Goal: Task Accomplishment & Management: Use online tool/utility

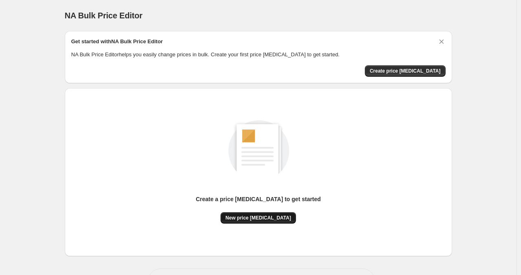
click at [263, 215] on span "New price [MEDICAL_DATA]" at bounding box center [258, 217] width 66 height 7
click at [256, 216] on span "New price [MEDICAL_DATA]" at bounding box center [258, 217] width 66 height 7
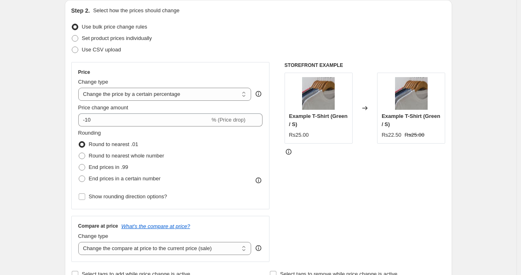
scroll to position [91, 0]
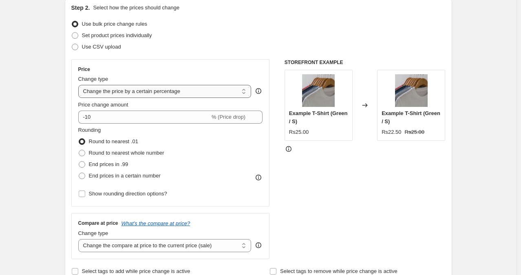
click at [215, 91] on select "Change the price to a certain amount Change the price by a certain amount Chang…" at bounding box center [164, 91] width 173 height 13
select select "by"
click at [80, 85] on select "Change the price to a certain amount Change the price by a certain amount Chang…" at bounding box center [164, 91] width 173 height 13
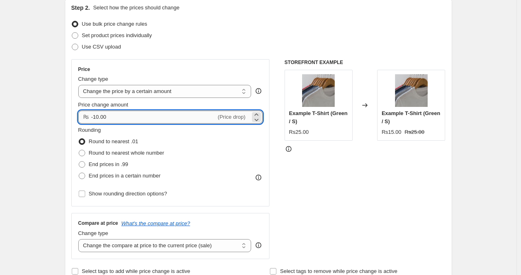
click at [163, 117] on input "-10.00" at bounding box center [153, 116] width 125 height 13
drag, startPoint x: 163, startPoint y: 116, endPoint x: 86, endPoint y: 118, distance: 76.3
click at [86, 118] on div "₨ -10.00 (Price drop)" at bounding box center [170, 116] width 185 height 13
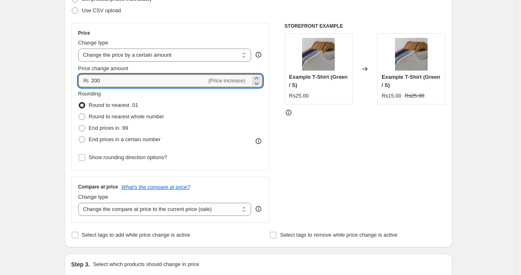
scroll to position [127, 0]
type input "200.00"
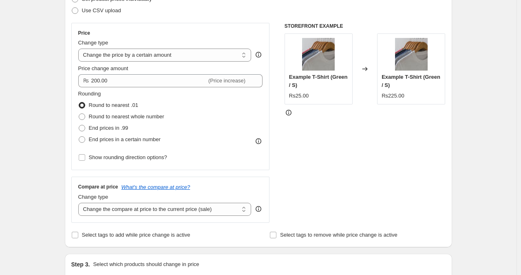
click at [272, 92] on div "Price Change type Change the price to a certain amount Change the price by a ce…" at bounding box center [258, 123] width 374 height 200
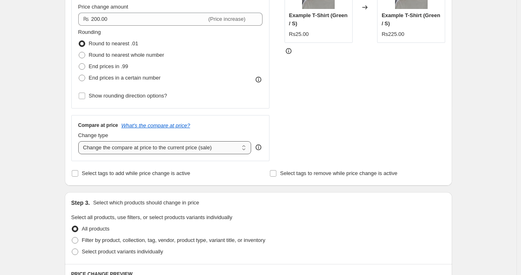
click at [216, 147] on select "Change the compare at price to the current price (sale) Change the compare at p…" at bounding box center [164, 147] width 173 height 13
click at [80, 141] on select "Change the compare at price to the current price (sale) Change the compare at p…" at bounding box center [164, 147] width 173 height 13
click at [297, 133] on div "STOREFRONT EXAMPLE Example T-Shirt (Green / S) Rs25.00 Changed to Example T-Shi…" at bounding box center [365, 61] width 161 height 200
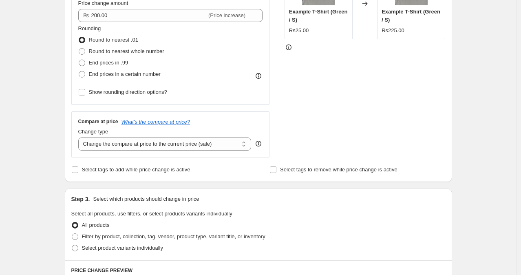
scroll to position [192, 0]
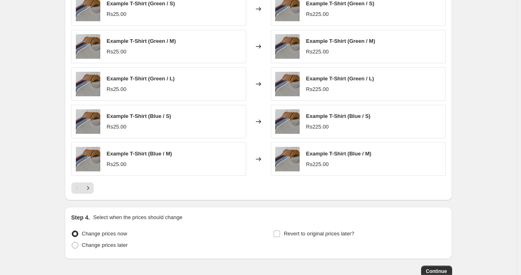
click at [297, 133] on div "Example T-Shirt (Blue / S) Rs225.00" at bounding box center [358, 121] width 175 height 33
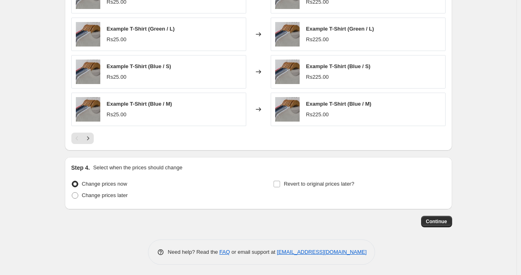
scroll to position [540, 0]
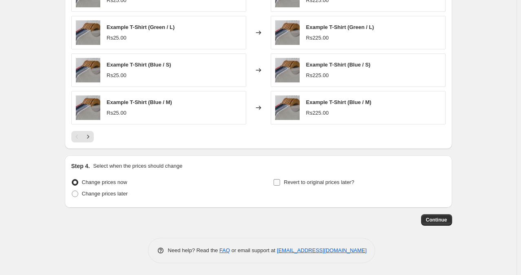
click at [276, 183] on input "Revert to original prices later?" at bounding box center [277, 182] width 7 height 7
checkbox input "true"
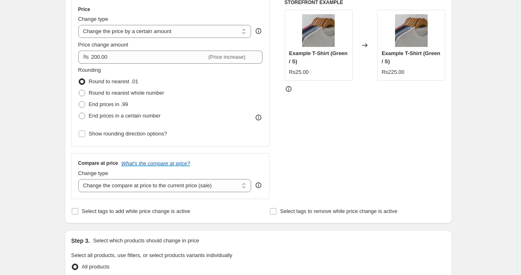
scroll to position [0, 0]
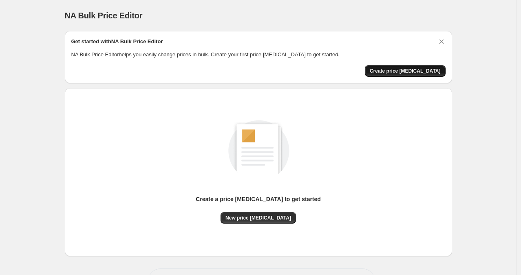
click at [404, 70] on span "Create price [MEDICAL_DATA]" at bounding box center [405, 71] width 71 height 7
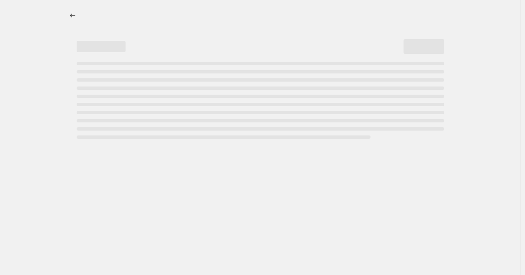
select select "percentage"
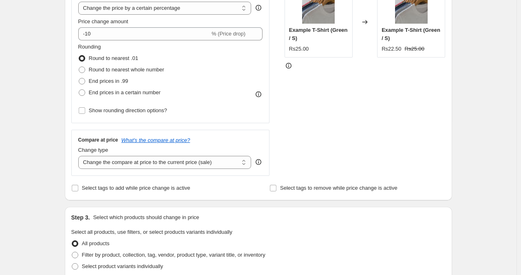
scroll to position [184, 0]
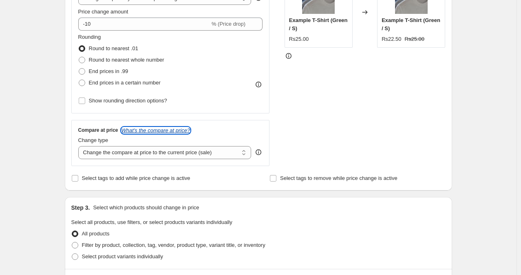
click at [161, 128] on icon "What's the compare at price?" at bounding box center [155, 130] width 69 height 6
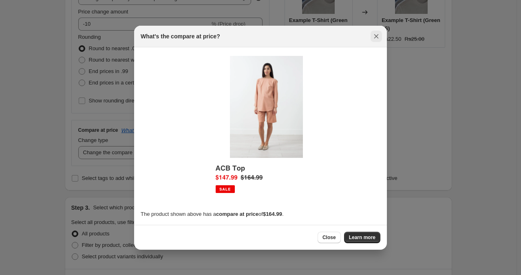
click at [375, 35] on icon "Close" at bounding box center [376, 36] width 4 height 4
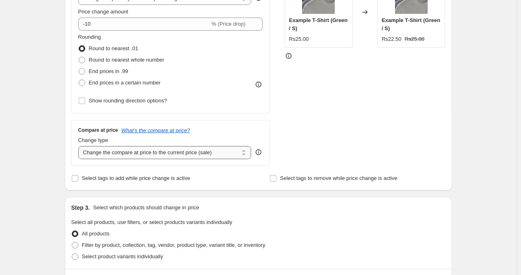
click at [205, 152] on select "Change the compare at price to the current price (sale) Change the compare at p…" at bounding box center [164, 152] width 173 height 13
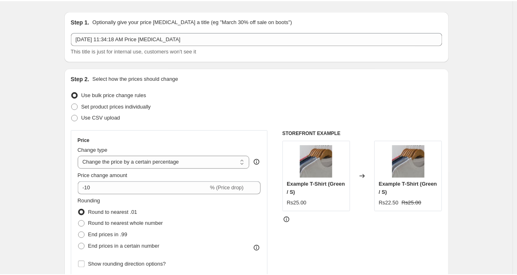
scroll to position [15, 0]
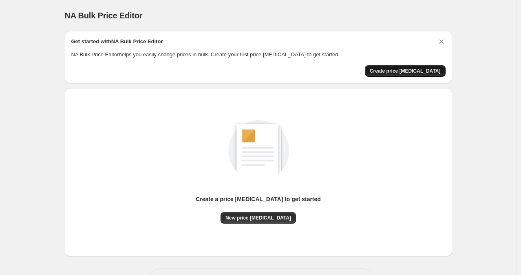
click at [419, 71] on span "Create price [MEDICAL_DATA]" at bounding box center [405, 71] width 71 height 7
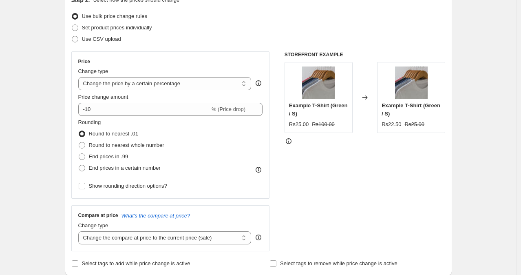
scroll to position [98, 0]
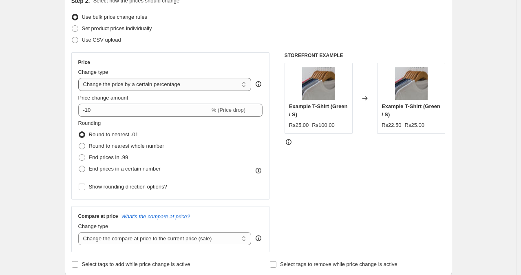
click at [196, 83] on select "Change the price to a certain amount Change the price by a certain amount Chang…" at bounding box center [164, 84] width 173 height 13
select select "by"
click at [80, 78] on select "Change the price to a certain amount Change the price by a certain amount Chang…" at bounding box center [164, 84] width 173 height 13
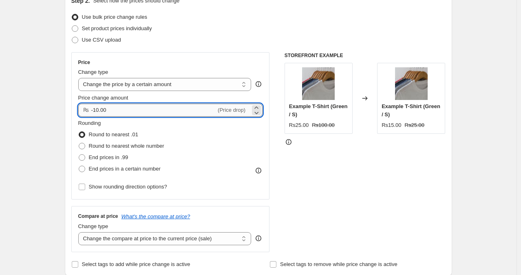
click at [129, 108] on input "-10.00" at bounding box center [153, 110] width 125 height 13
drag, startPoint x: 129, startPoint y: 108, endPoint x: 73, endPoint y: 107, distance: 56.3
click at [73, 107] on div "Step 2. Select how the prices should change Use bulk price change rules Set pro…" at bounding box center [258, 133] width 387 height 286
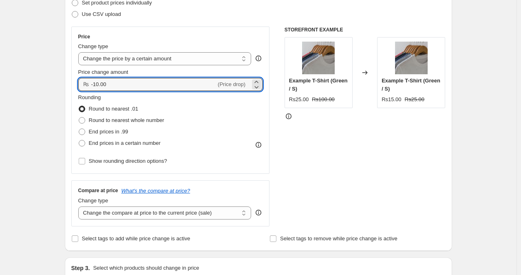
scroll to position [122, 0]
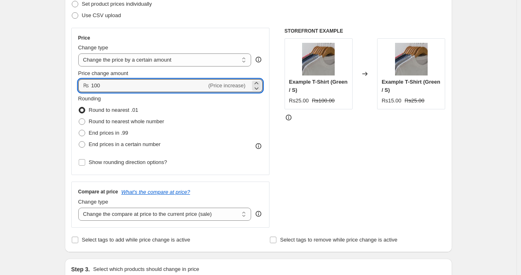
type input "100.00"
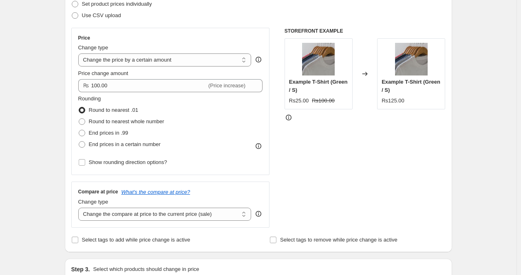
click at [270, 115] on div "Price Change type Change the price to a certain amount Change the price by a ce…" at bounding box center [170, 101] width 199 height 147
click at [322, 101] on strike "Rs100.00" at bounding box center [323, 101] width 23 height 8
click at [197, 64] on select "Change the price to a certain amount Change the price by a certain amount Chang…" at bounding box center [164, 59] width 173 height 13
click at [188, 219] on select "Change the compare at price to the current price (sale) Change the compare at p…" at bounding box center [164, 214] width 173 height 13
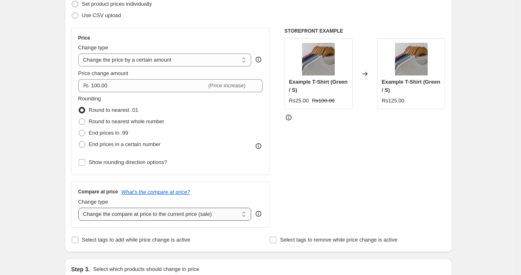
select select "to"
click at [80, 208] on select "Change the compare at price to the current price (sale) Change the compare at p…" at bounding box center [164, 214] width 173 height 13
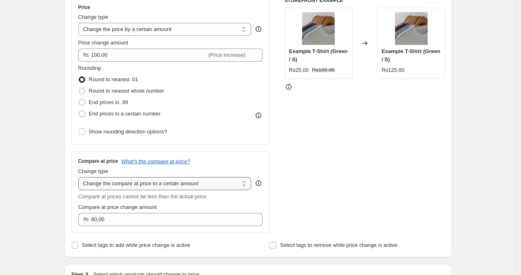
scroll to position [153, 0]
click at [223, 31] on select "Change the price to a certain amount Change the price by a certain amount Chang…" at bounding box center [164, 28] width 173 height 13
select select "no_change"
click at [80, 22] on select "Change the price to a certain amount Change the price by a certain amount Chang…" at bounding box center [164, 28] width 173 height 13
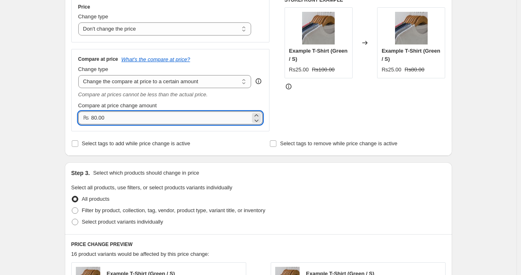
click at [112, 116] on input "80.00" at bounding box center [170, 117] width 159 height 13
drag, startPoint x: 112, startPoint y: 116, endPoint x: 76, endPoint y: 118, distance: 35.6
click at [76, 118] on div "Compare at price What's the compare at price? Change type Change the compare at…" at bounding box center [170, 90] width 199 height 82
click at [152, 82] on select "Change the compare at price to the current price (sale) Change the compare at p…" at bounding box center [164, 81] width 173 height 13
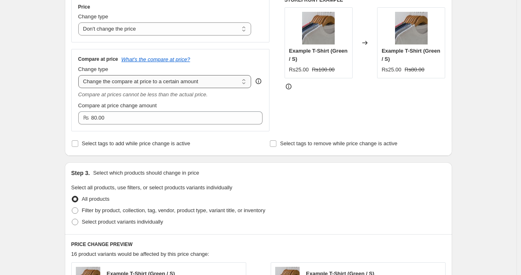
select select "by"
click at [80, 75] on select "Change the compare at price to the current price (sale) Change the compare at p…" at bounding box center [164, 81] width 173 height 13
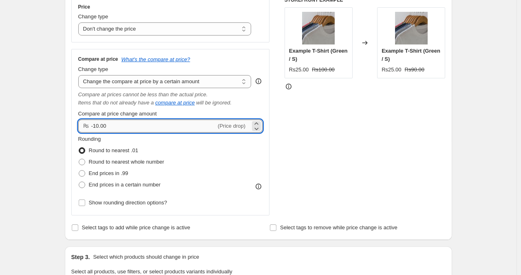
click at [135, 126] on input "-10.00" at bounding box center [153, 125] width 125 height 13
drag, startPoint x: 135, startPoint y: 126, endPoint x: 92, endPoint y: 124, distance: 42.9
click at [92, 124] on input "-10.00" at bounding box center [153, 125] width 125 height 13
type input "100.00"
click at [276, 144] on div "Price Change type Change the price to a certain amount Change the price by a ce…" at bounding box center [258, 106] width 374 height 219
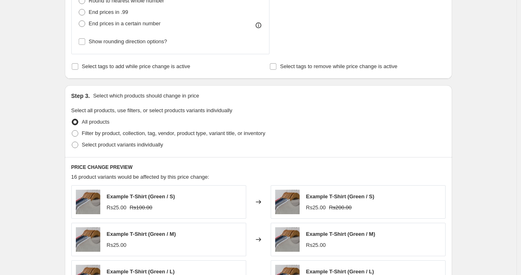
scroll to position [321, 0]
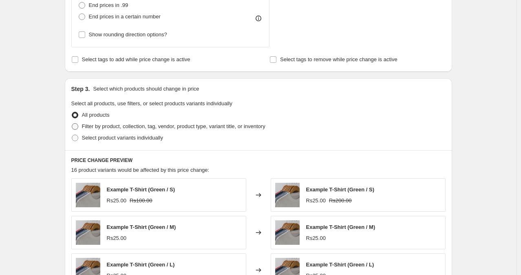
click at [77, 126] on span at bounding box center [75, 126] width 7 height 7
click at [72, 124] on input "Filter by product, collection, tag, vendor, product type, variant title, or inv…" at bounding box center [72, 123] width 0 height 0
radio input "true"
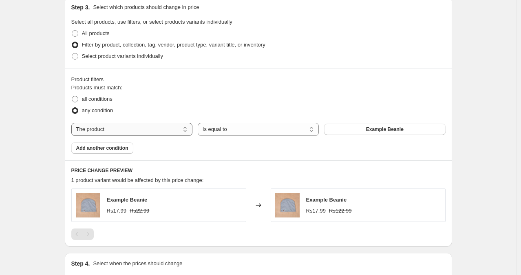
scroll to position [403, 0]
click at [152, 130] on select "The product The product's collection The product's vendor The product's type Th…" at bounding box center [131, 129] width 121 height 13
select select "collection"
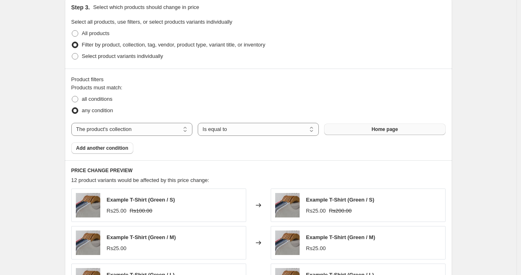
click at [355, 132] on button "Home page" at bounding box center [384, 129] width 121 height 11
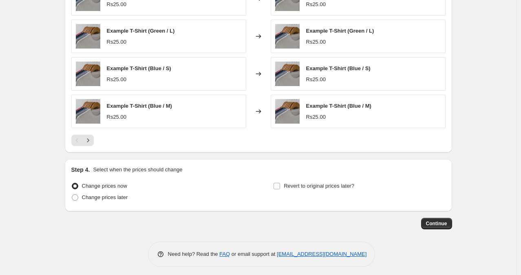
scroll to position [650, 0]
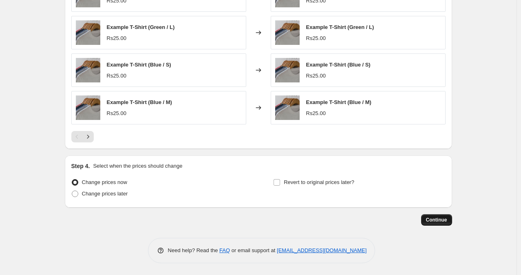
click at [449, 221] on button "Continue" at bounding box center [436, 219] width 31 height 11
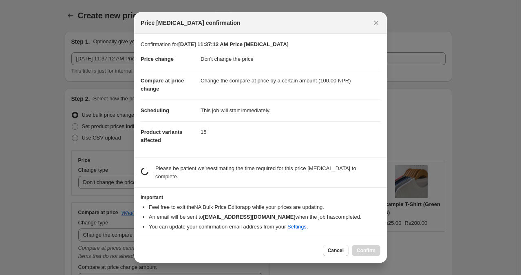
scroll to position [0, 0]
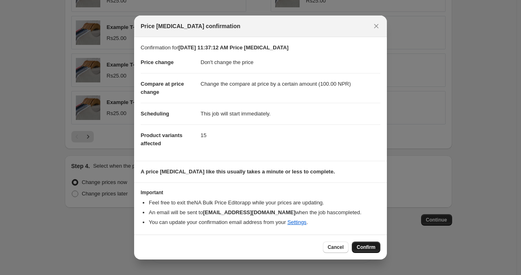
click at [364, 242] on button "Confirm" at bounding box center [366, 246] width 29 height 11
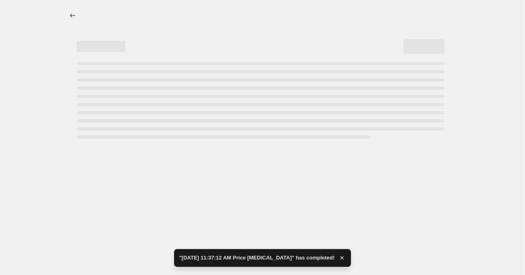
select select "no_change"
select select "by"
select select "collection"
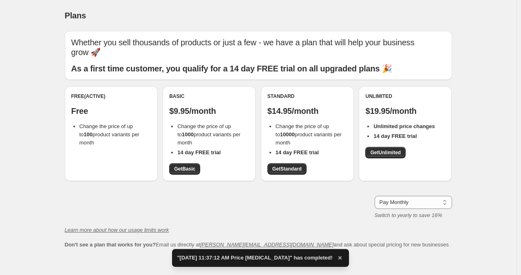
scroll to position [40, 0]
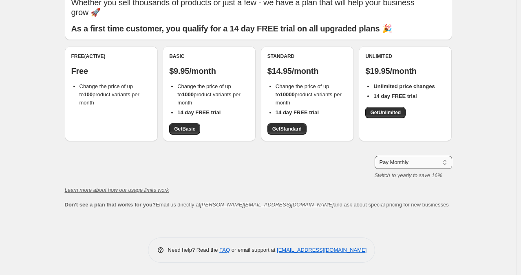
click at [408, 160] on select "Pay Monthly Pay Yearly (Save 16%)" at bounding box center [413, 162] width 77 height 13
select select "year"
click at [376, 166] on select "Pay Monthly Pay Yearly (Save 16%)" at bounding box center [413, 162] width 77 height 13
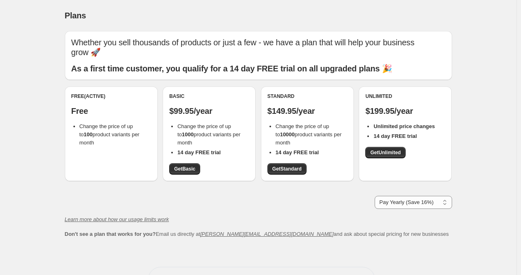
scroll to position [29, 0]
